Goal: Check status: Check status

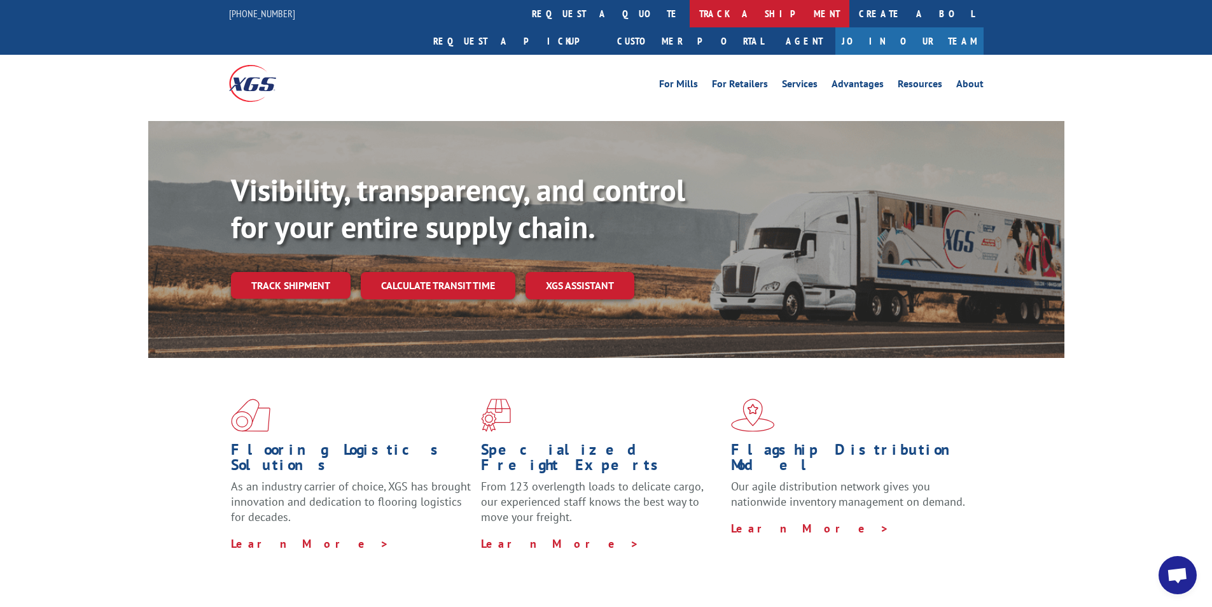
click at [690, 20] on link "track a shipment" at bounding box center [770, 13] width 160 height 27
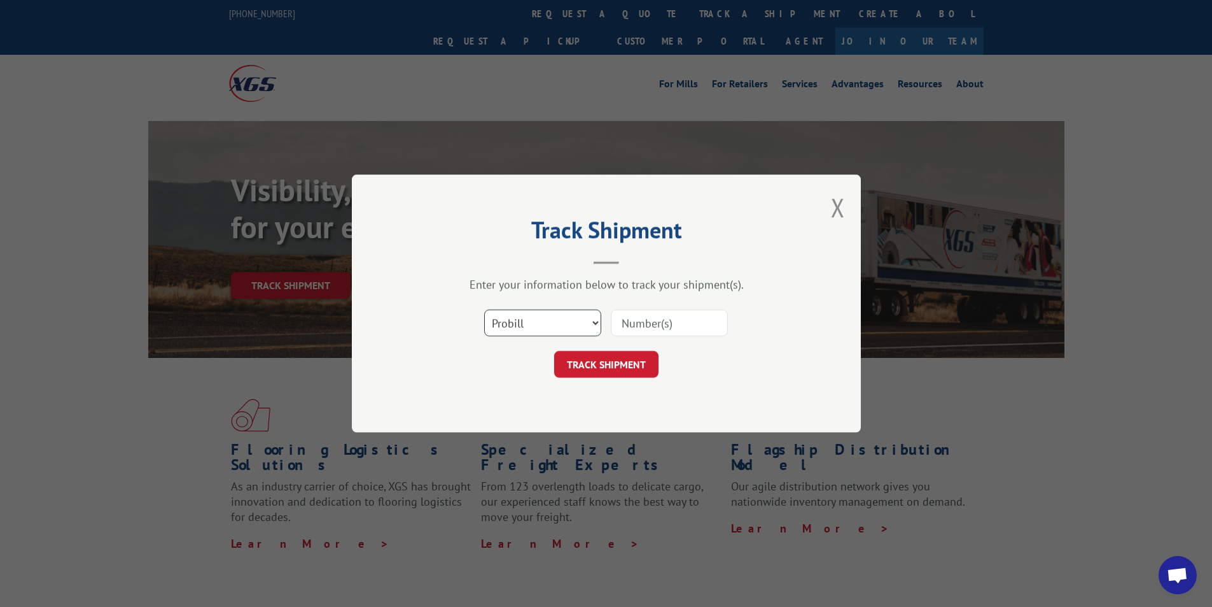
click at [535, 318] on select "Select category... Probill BOL PO" at bounding box center [542, 322] width 117 height 27
select select "bol"
click at [484, 309] on select "Select category... Probill BOL PO" at bounding box center [542, 322] width 117 height 27
click at [624, 323] on input at bounding box center [669, 322] width 117 height 27
type input "15175040"
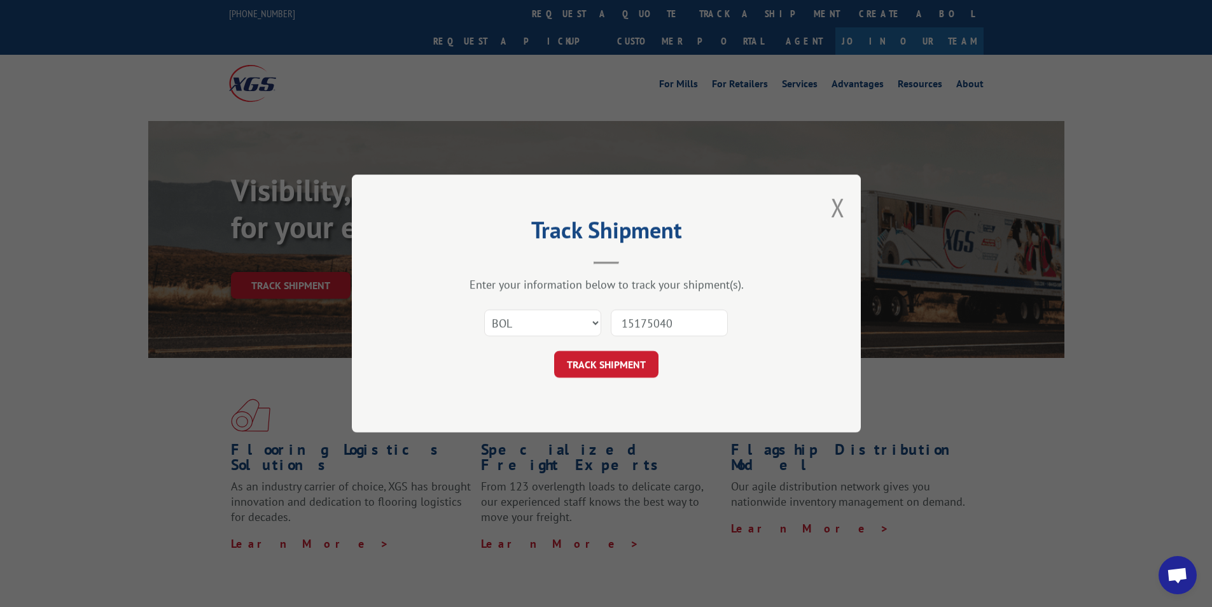
click button "TRACK SHIPMENT" at bounding box center [606, 364] width 104 height 27
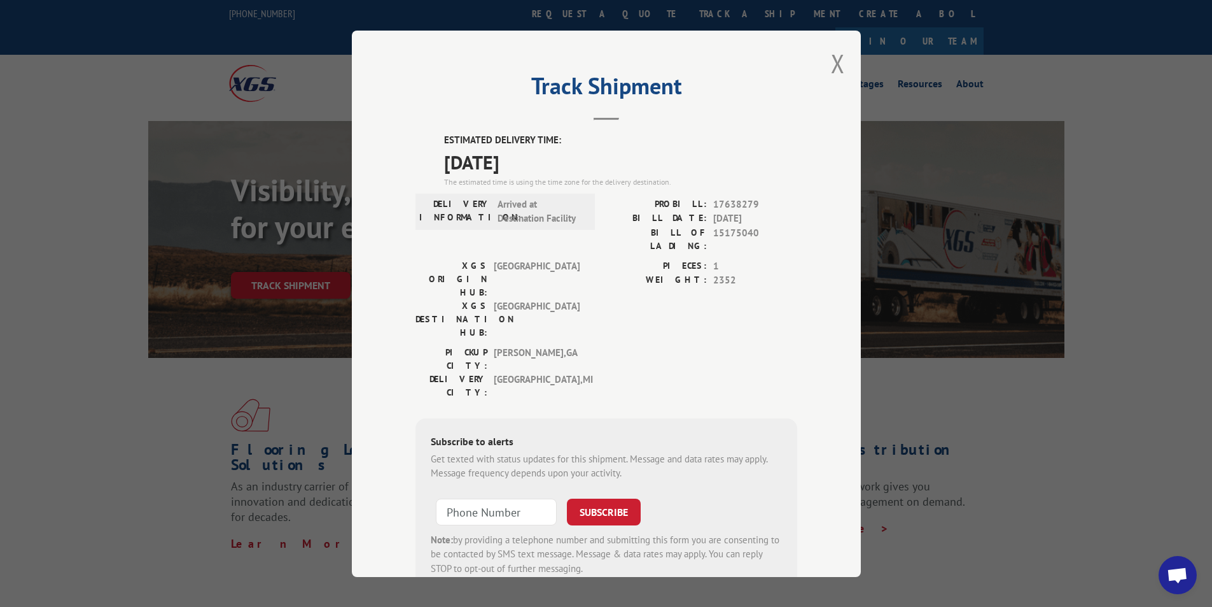
click at [825, 60] on div "Track Shipment ESTIMATED DELIVERY TIME: [DATE] The estimated time is using the …" at bounding box center [606, 304] width 509 height 546
click at [839, 69] on button "Close modal" at bounding box center [838, 63] width 14 height 34
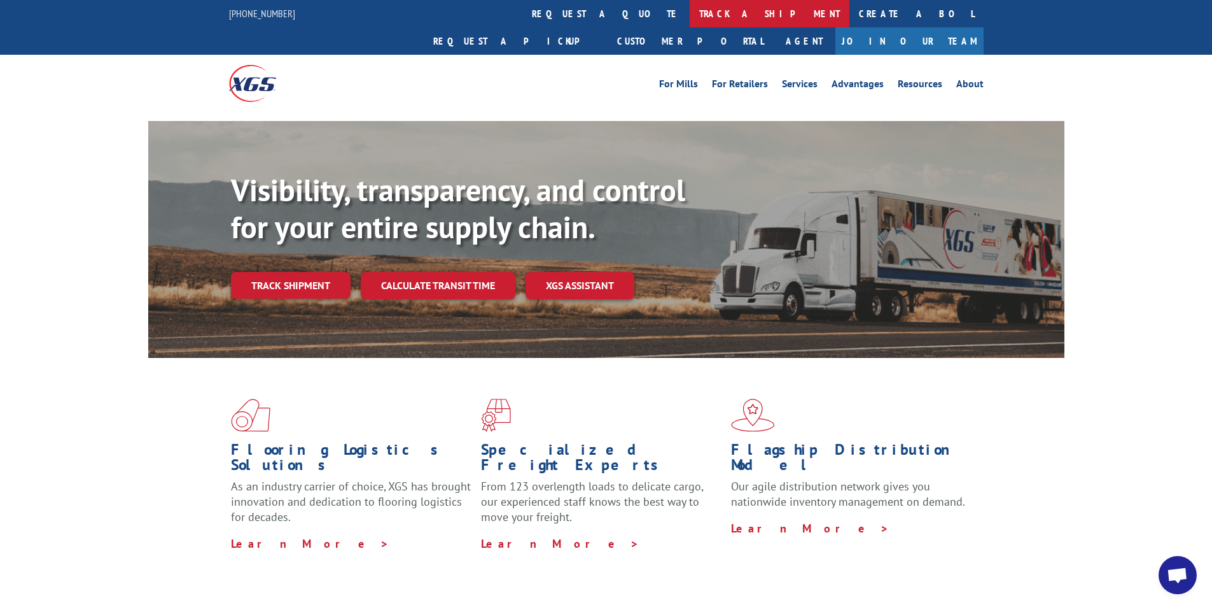
click at [690, 20] on link "track a shipment" at bounding box center [770, 13] width 160 height 27
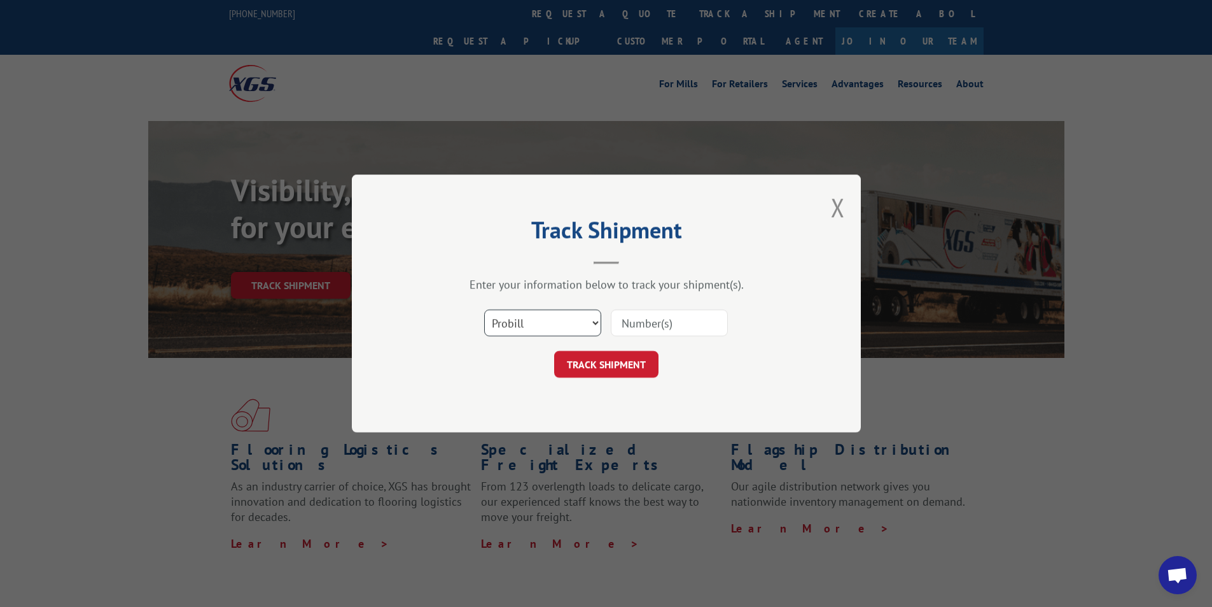
click at [516, 333] on select "Select category... Probill BOL PO" at bounding box center [542, 322] width 117 height 27
select select "bol"
click at [484, 309] on select "Select category... Probill BOL PO" at bounding box center [542, 322] width 117 height 27
click at [624, 323] on input at bounding box center [669, 322] width 117 height 27
type input "3386765"
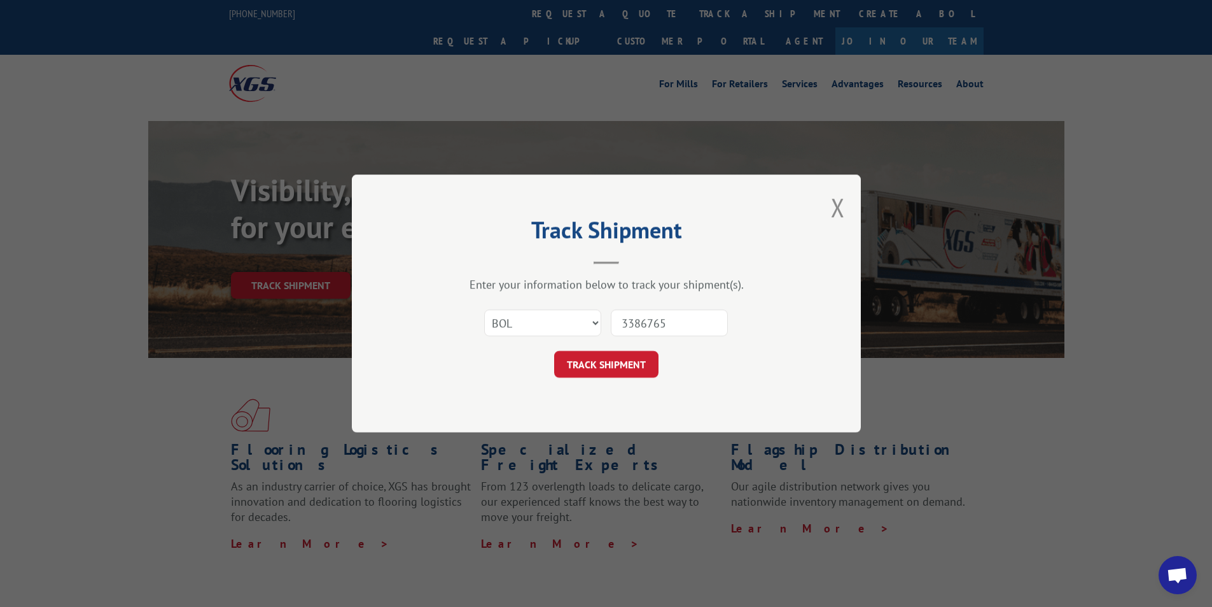
click button "TRACK SHIPMENT" at bounding box center [606, 364] width 104 height 27
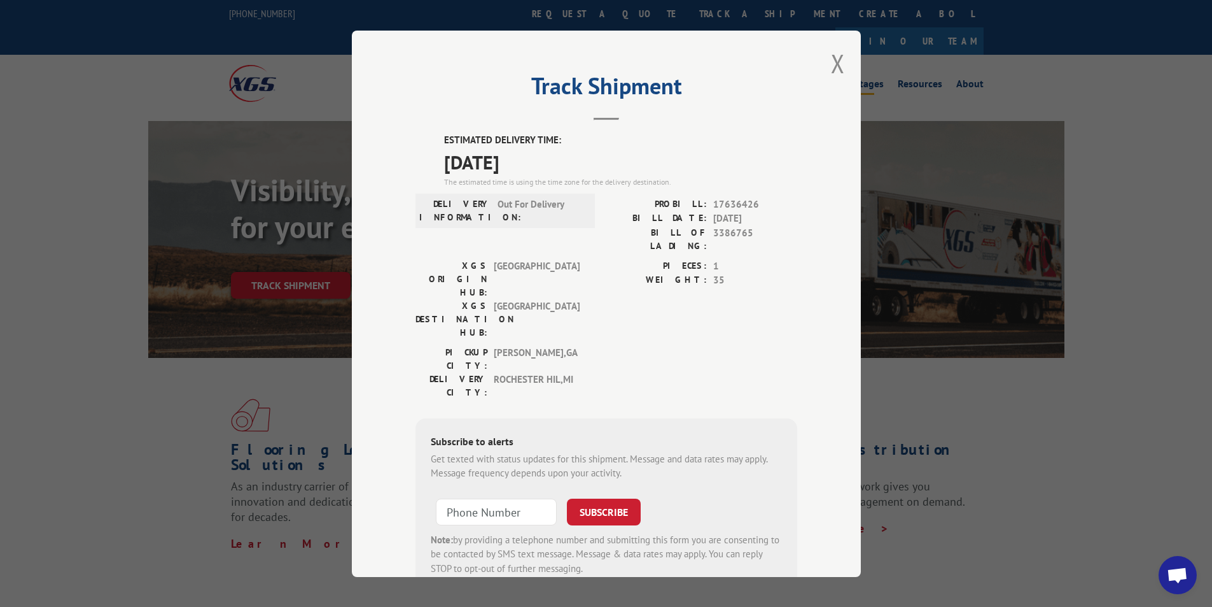
click at [837, 60] on button "Close modal" at bounding box center [838, 63] width 14 height 34
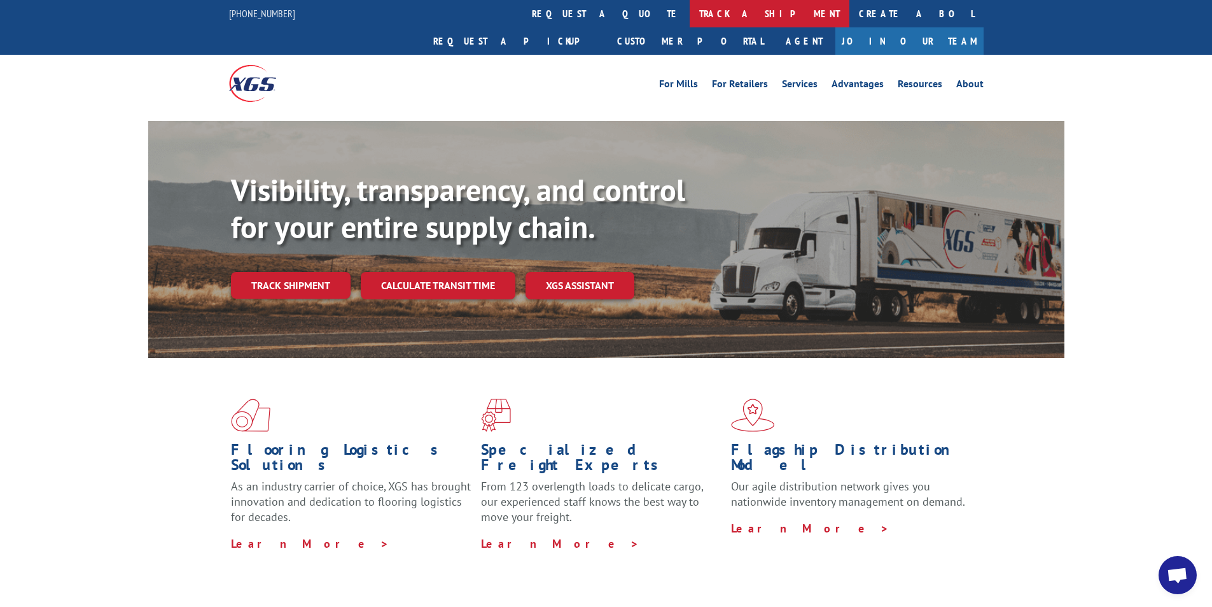
click at [690, 10] on link "track a shipment" at bounding box center [770, 13] width 160 height 27
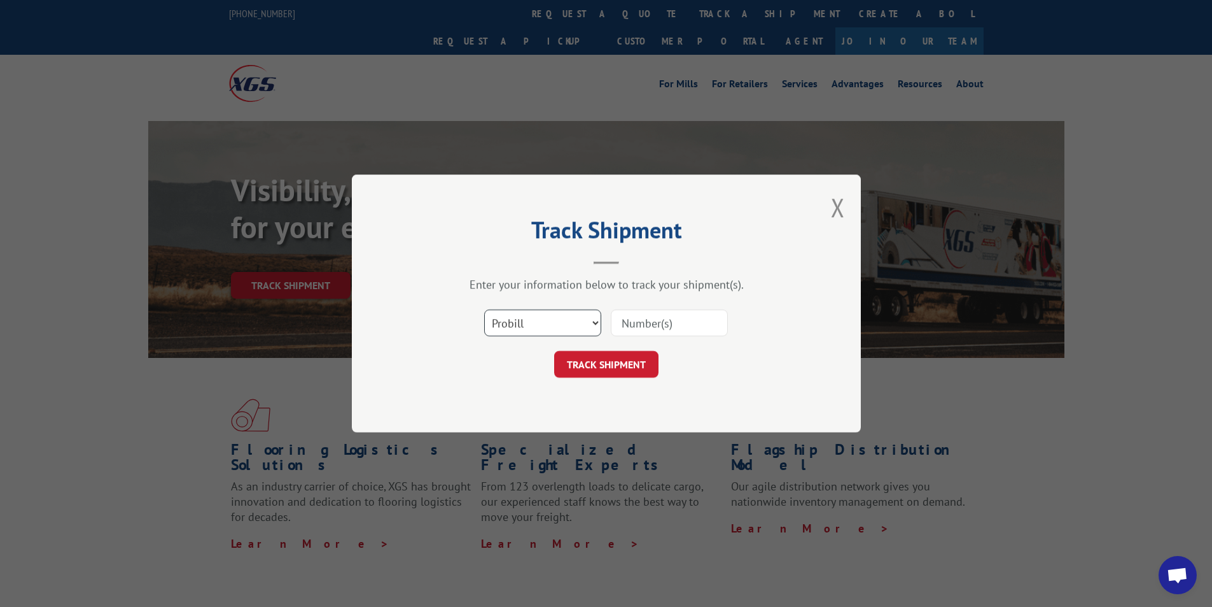
click at [549, 333] on select "Select category... Probill BOL PO" at bounding box center [542, 322] width 117 height 27
select select "bol"
click at [484, 309] on select "Select category... Probill BOL PO" at bounding box center [542, 322] width 117 height 27
click at [678, 321] on input at bounding box center [669, 322] width 117 height 27
type input "15175169"
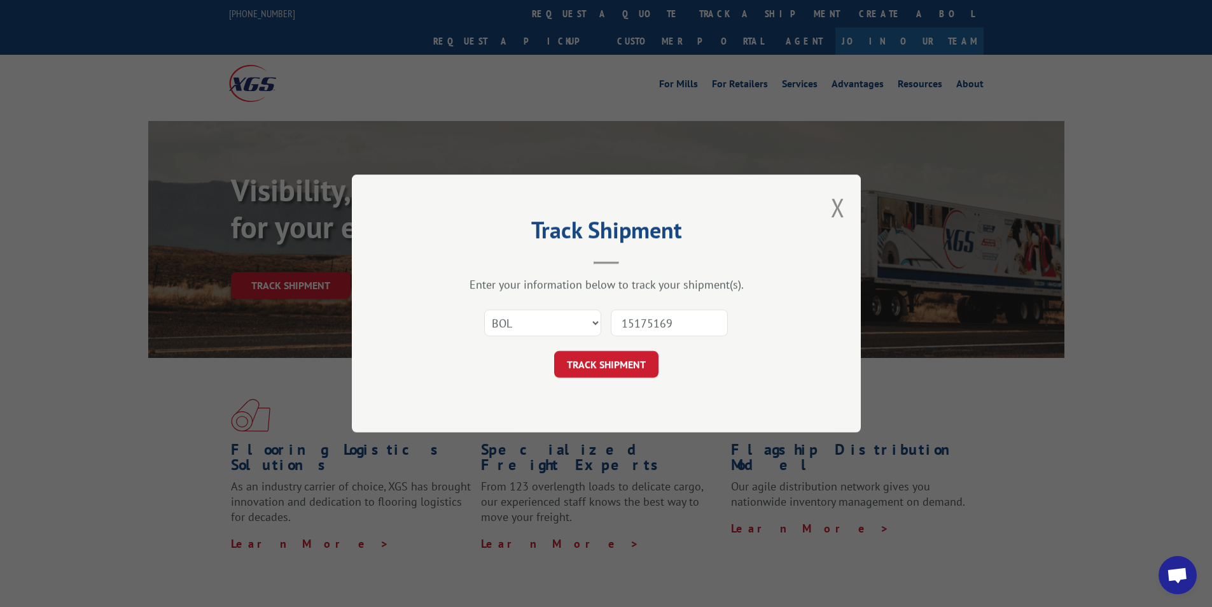
click button "TRACK SHIPMENT" at bounding box center [606, 364] width 104 height 27
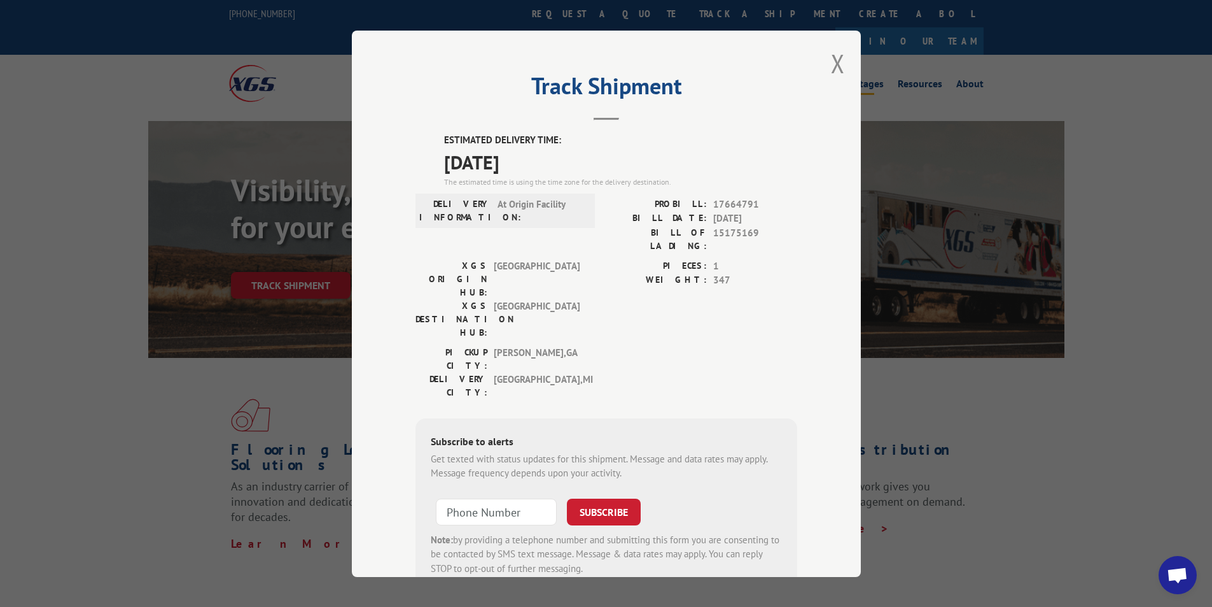
click at [836, 64] on button "Close modal" at bounding box center [838, 63] width 14 height 34
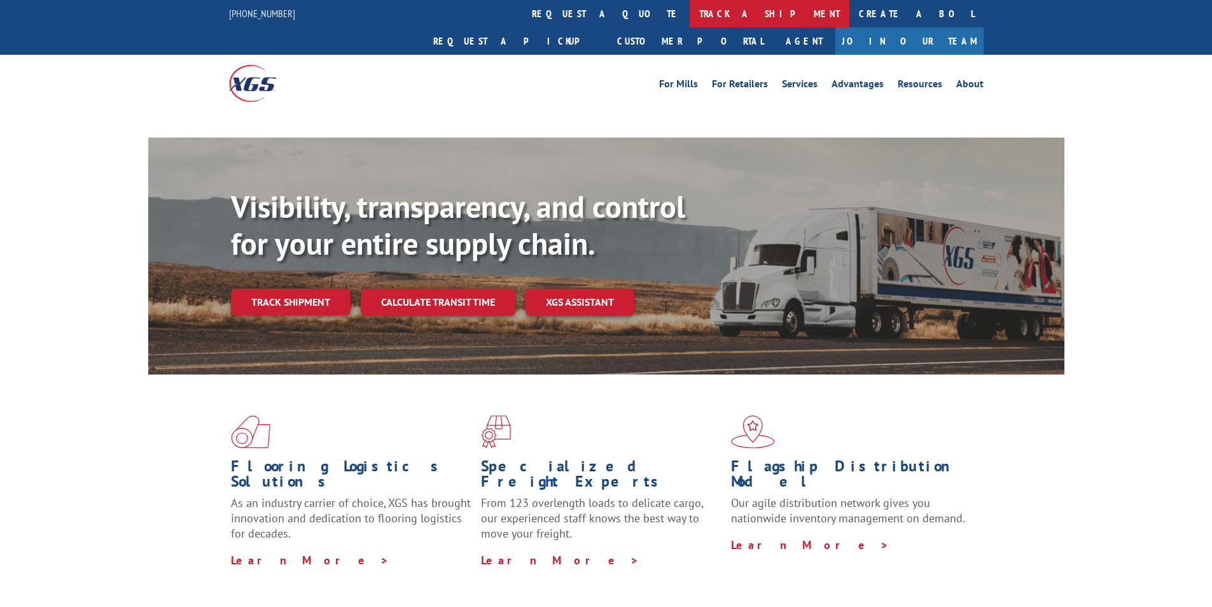
click at [690, 14] on link "track a shipment" at bounding box center [770, 13] width 160 height 27
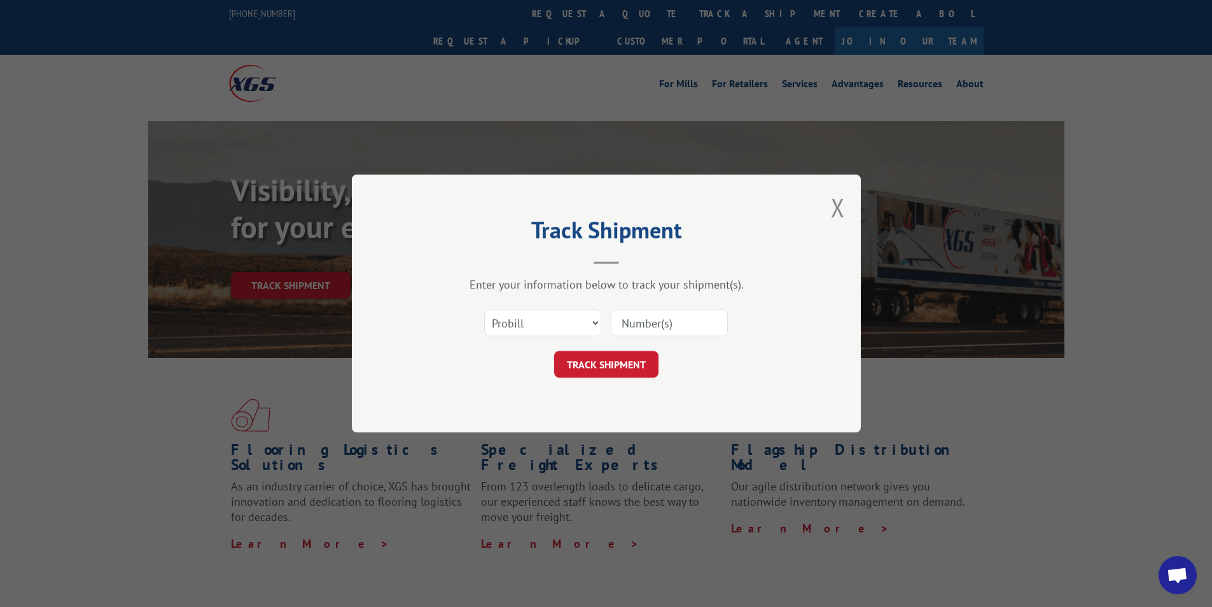
click at [530, 323] on select "Select category... Probill BOL PO" at bounding box center [542, 322] width 117 height 27
select select "bol"
click at [484, 309] on select "Select category... Probill BOL PO" at bounding box center [542, 322] width 117 height 27
click at [635, 334] on input at bounding box center [669, 322] width 117 height 27
type input "646315"
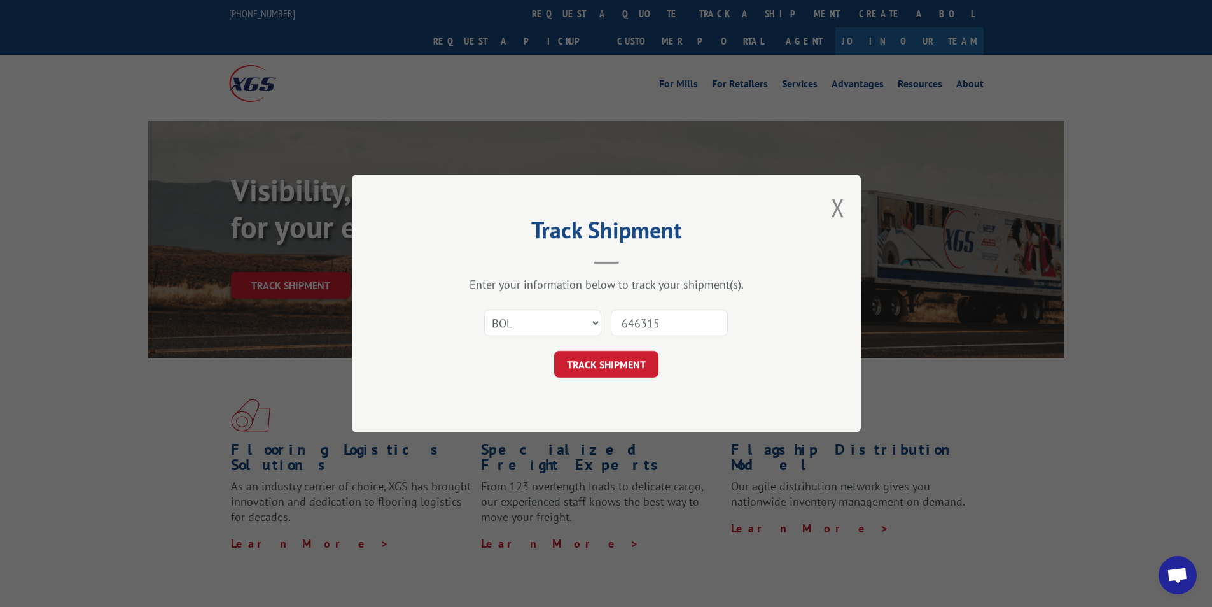
click button "TRACK SHIPMENT" at bounding box center [606, 364] width 104 height 27
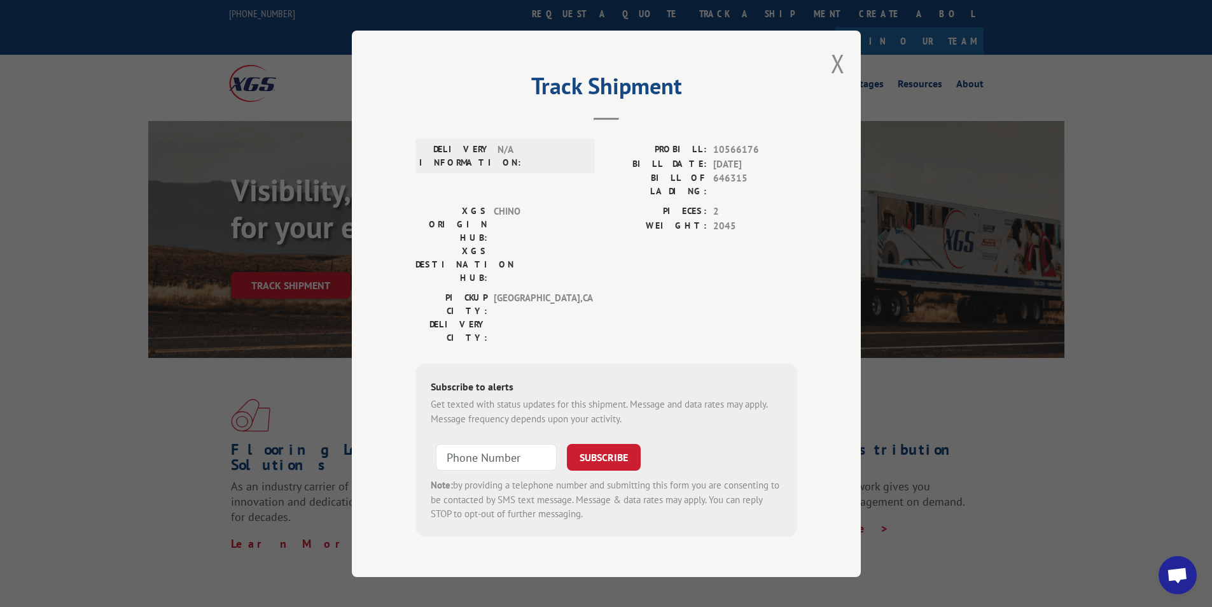
click at [841, 66] on div "Track Shipment DELIVERY INFORMATION: N/A PROBILL: 10566176 BILL DATE: [DATE] BI…" at bounding box center [606, 304] width 509 height 546
click at [836, 66] on button "Close modal" at bounding box center [838, 63] width 14 height 34
